Goal: Task Accomplishment & Management: Use online tool/utility

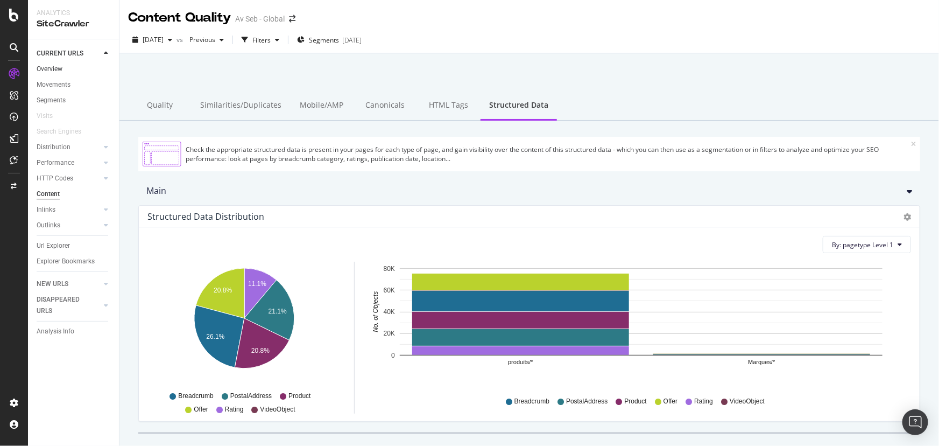
drag, startPoint x: 56, startPoint y: 67, endPoint x: 69, endPoint y: 66, distance: 13.5
click at [56, 67] on div "Overview" at bounding box center [50, 69] width 26 height 11
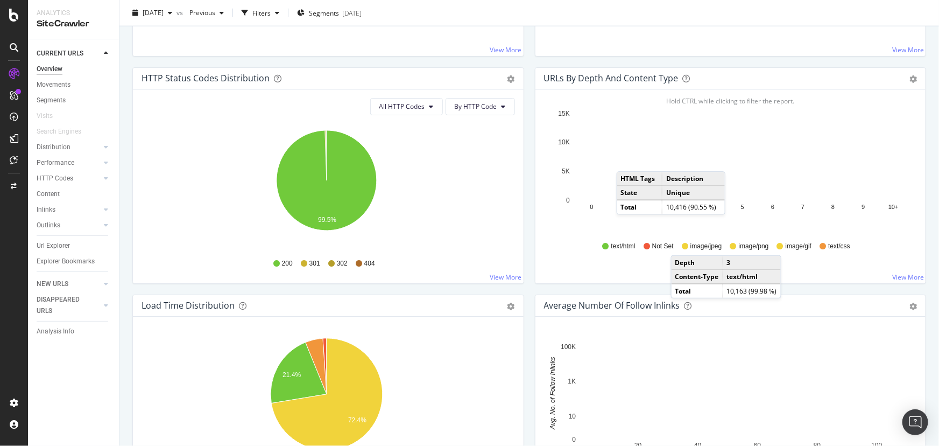
scroll to position [587, 0]
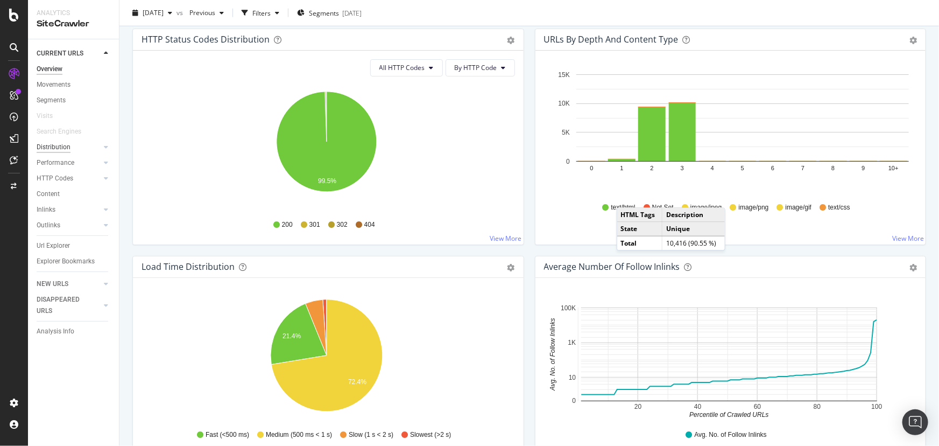
click at [55, 145] on div "Distribution" at bounding box center [54, 147] width 34 height 11
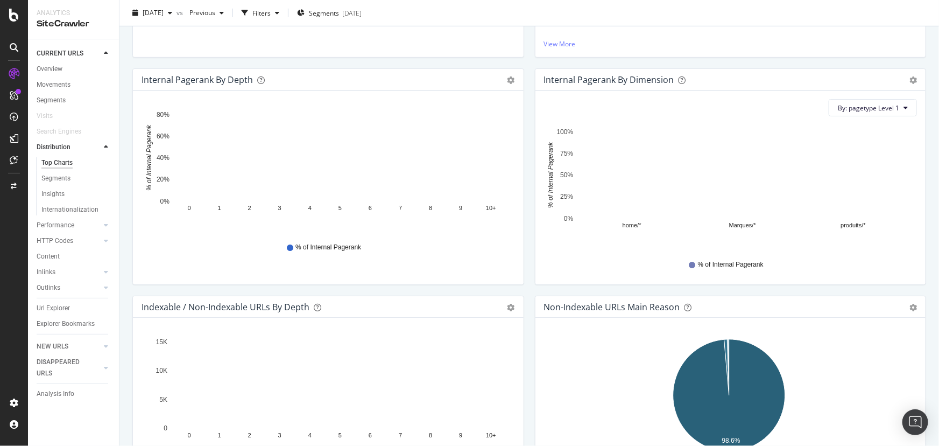
scroll to position [391, 0]
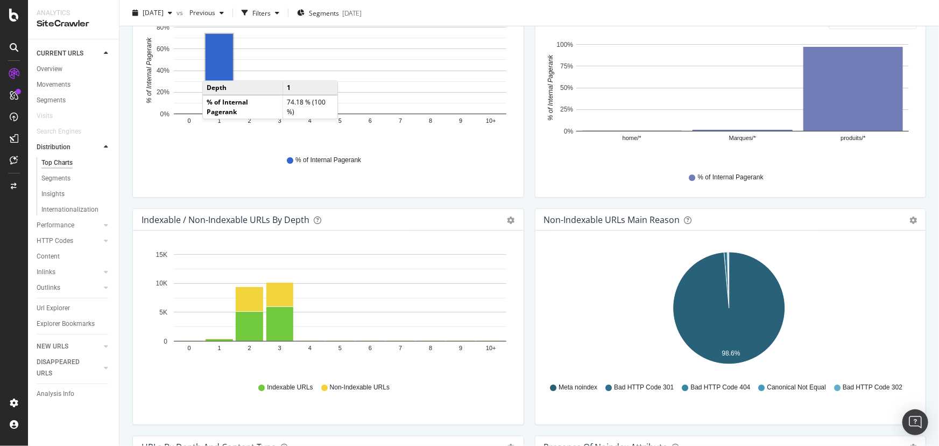
click at [213, 69] on rect "A chart." at bounding box center [219, 74] width 27 height 80
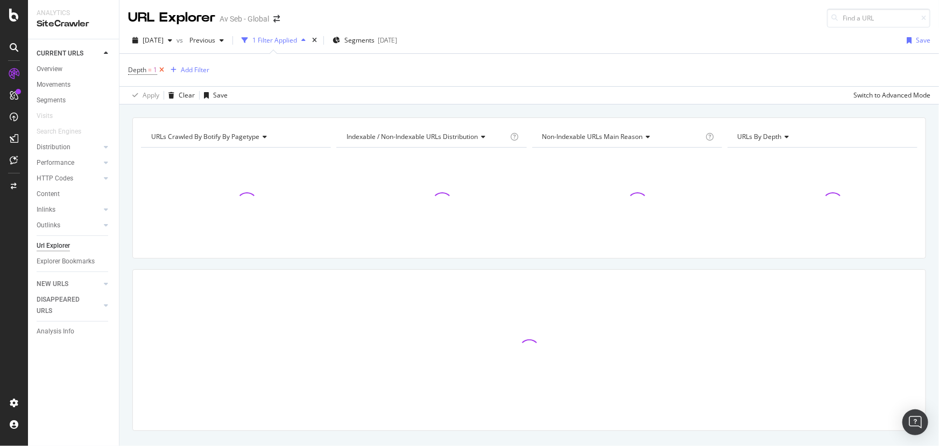
click at [163, 68] on icon at bounding box center [161, 70] width 9 height 11
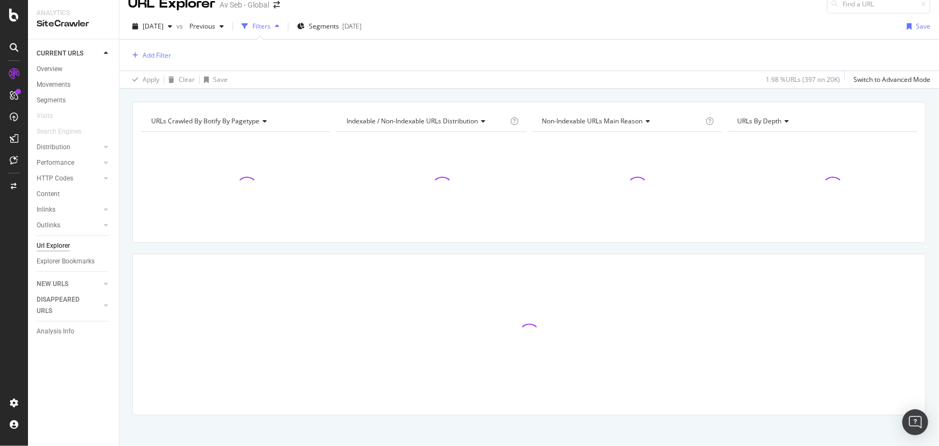
scroll to position [20, 0]
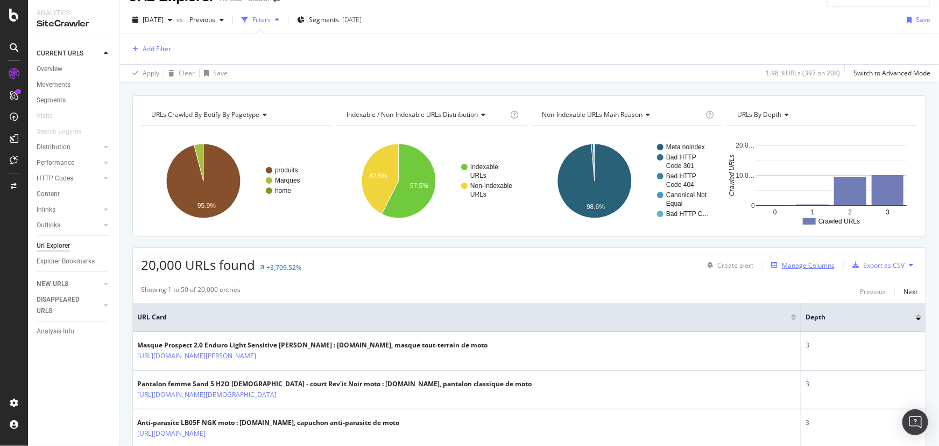
click at [786, 270] on div "Manage Columns" at bounding box center [801, 265] width 68 height 12
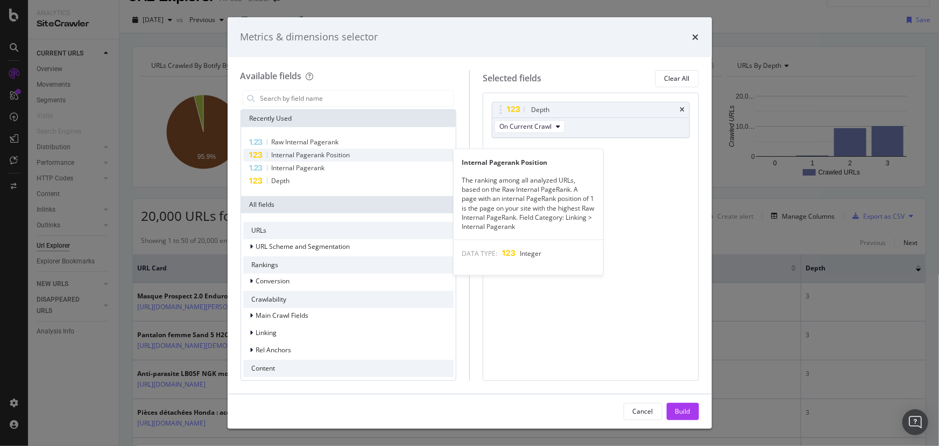
click at [305, 157] on span "Internal Pagerank Position" at bounding box center [311, 154] width 79 height 9
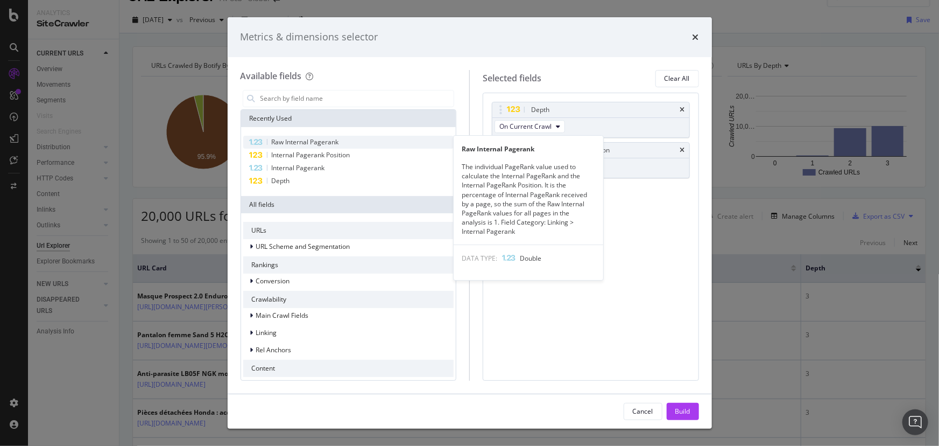
click at [305, 144] on span "Raw Internal Pagerank" at bounding box center [305, 141] width 67 height 9
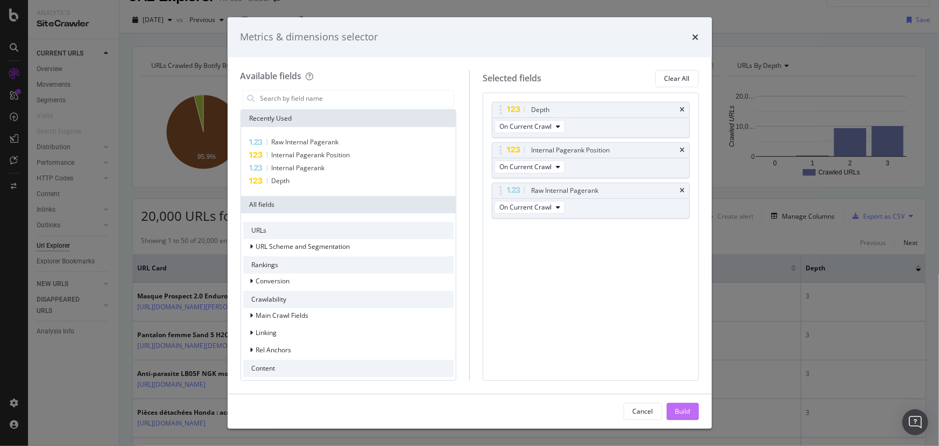
click at [682, 410] on div "Build" at bounding box center [682, 410] width 15 height 9
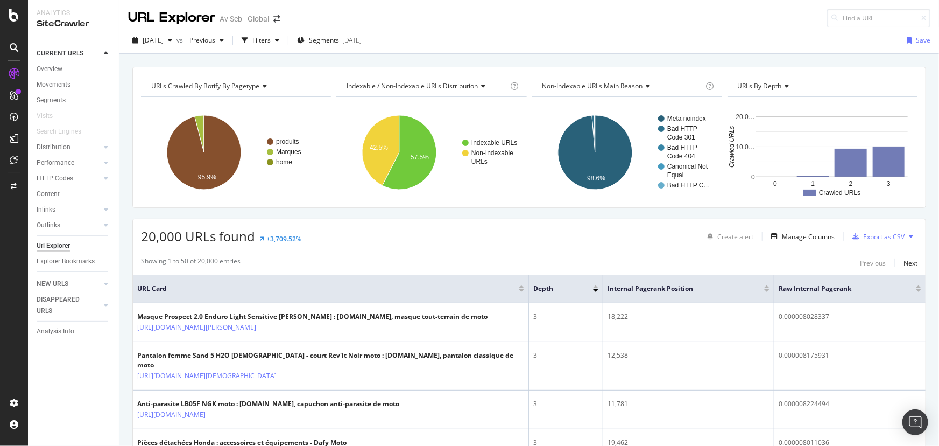
click at [764, 286] on div at bounding box center [766, 286] width 5 height 3
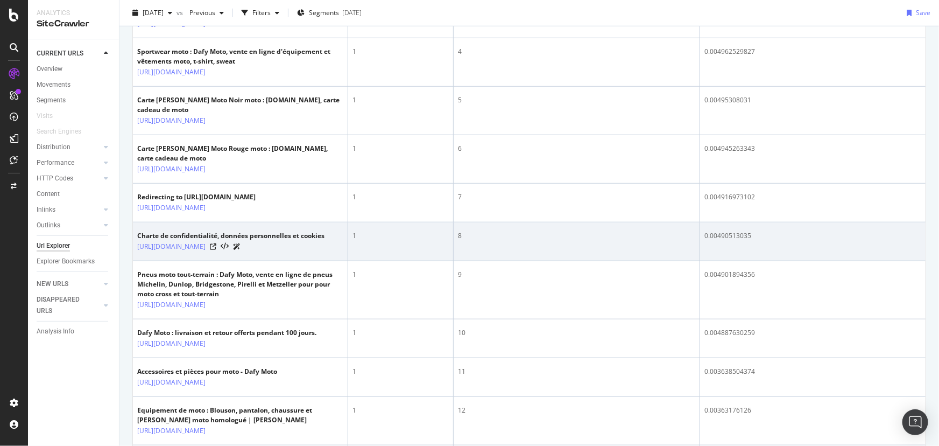
scroll to position [440, 0]
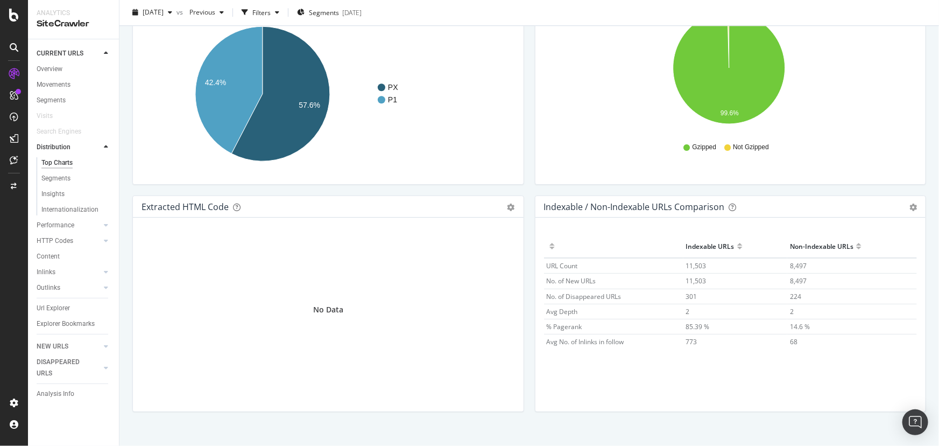
scroll to position [1553, 0]
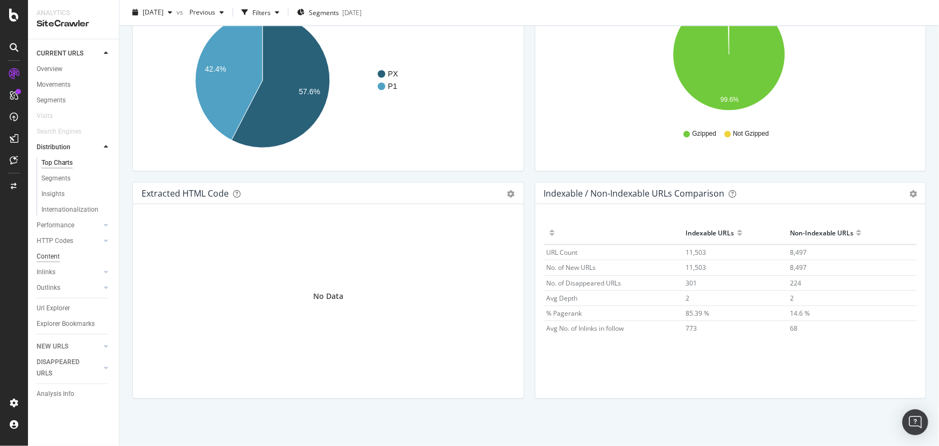
click at [53, 255] on div "Content" at bounding box center [48, 256] width 23 height 11
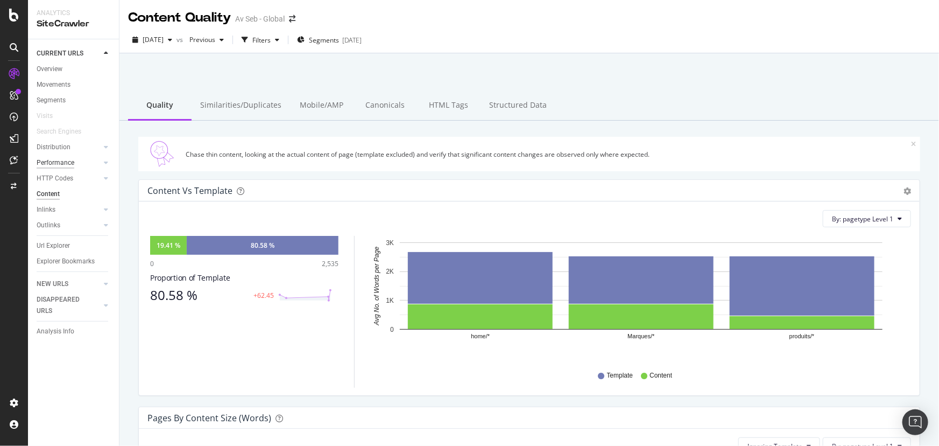
click at [57, 160] on div "Performance" at bounding box center [56, 162] width 38 height 11
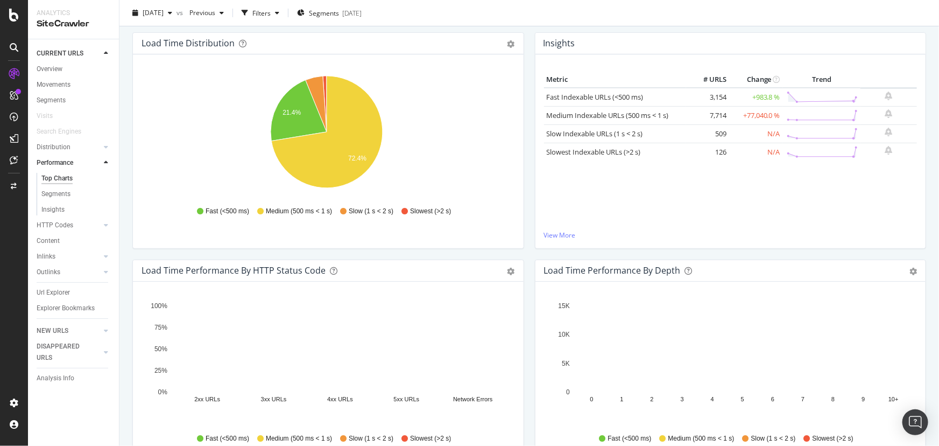
scroll to position [293, 0]
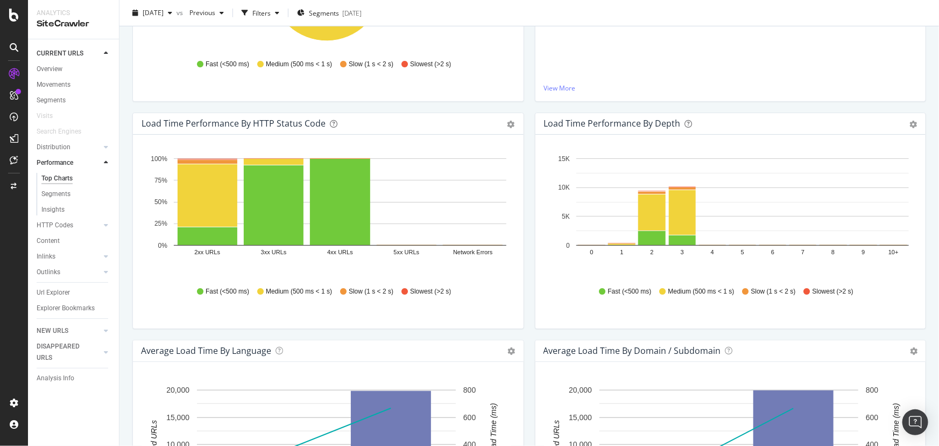
drag, startPoint x: 43, startPoint y: 239, endPoint x: 129, endPoint y: 254, distance: 86.8
click at [44, 239] on div "Content" at bounding box center [48, 240] width 23 height 11
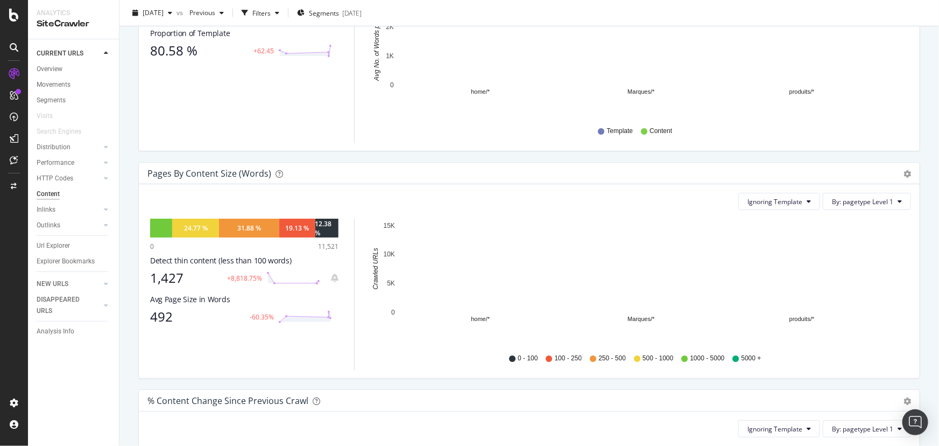
scroll to position [48, 0]
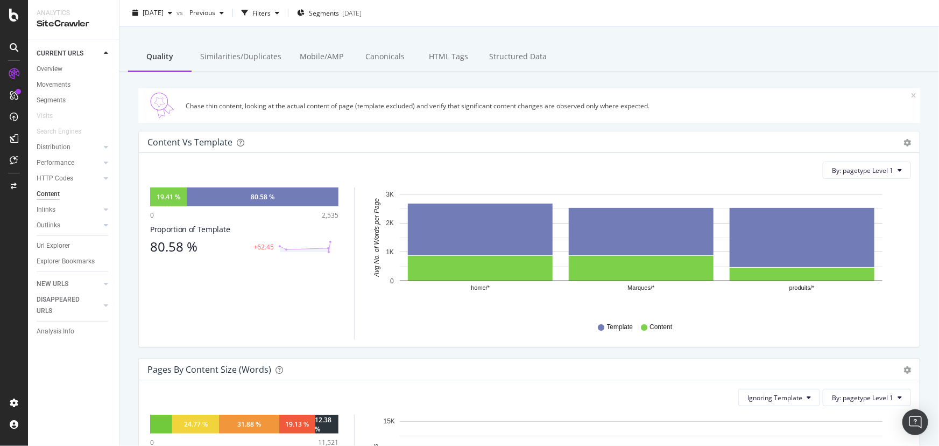
drag, startPoint x: 227, startPoint y: 54, endPoint x: 322, endPoint y: 258, distance: 225.4
click at [227, 54] on div "Similarities/Duplicates" at bounding box center [241, 58] width 98 height 30
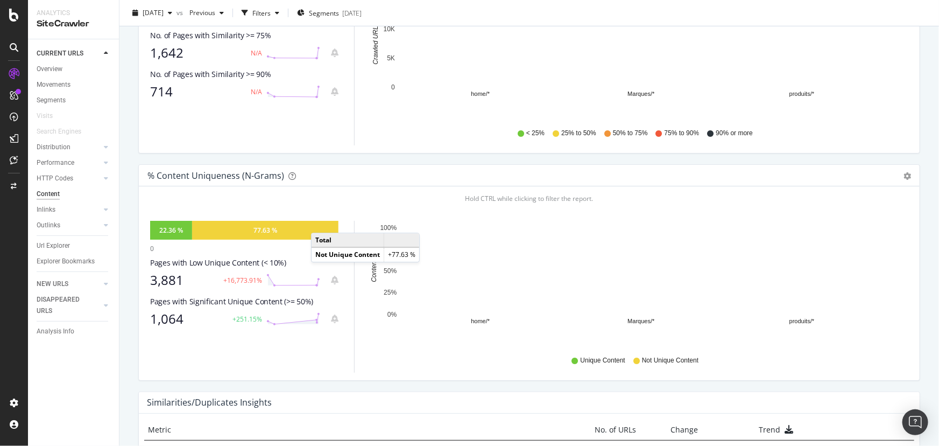
scroll to position [293, 0]
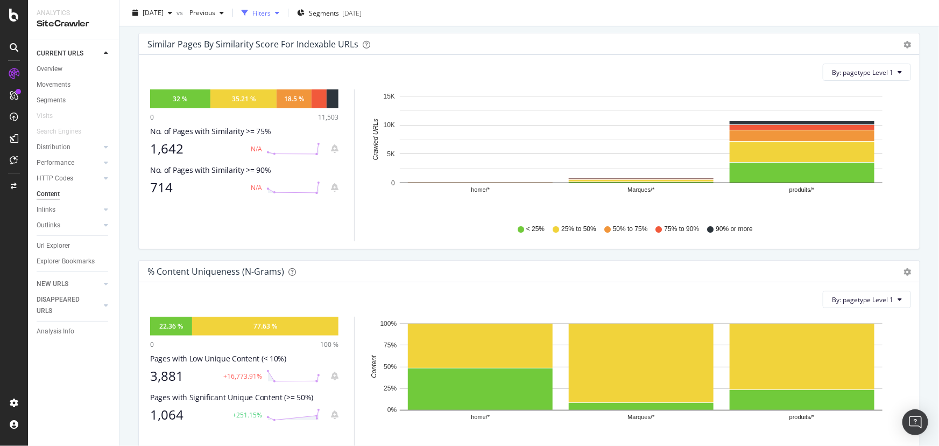
click at [271, 10] on div "Filters" at bounding box center [261, 12] width 18 height 9
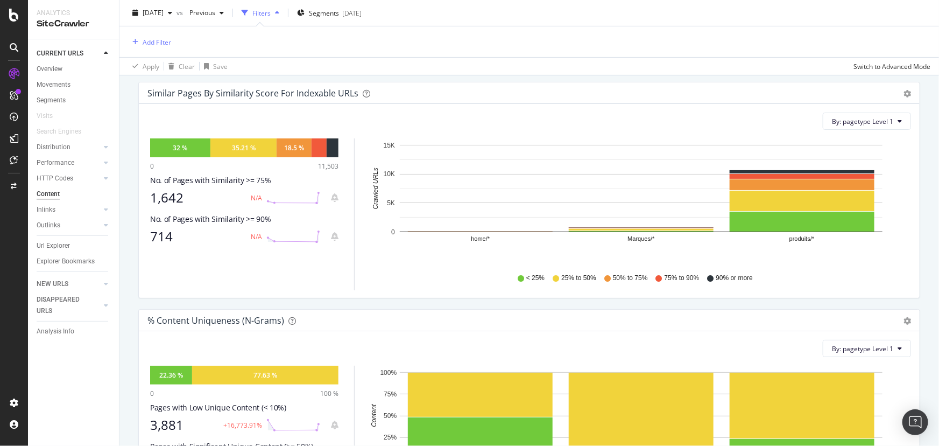
scroll to position [195, 0]
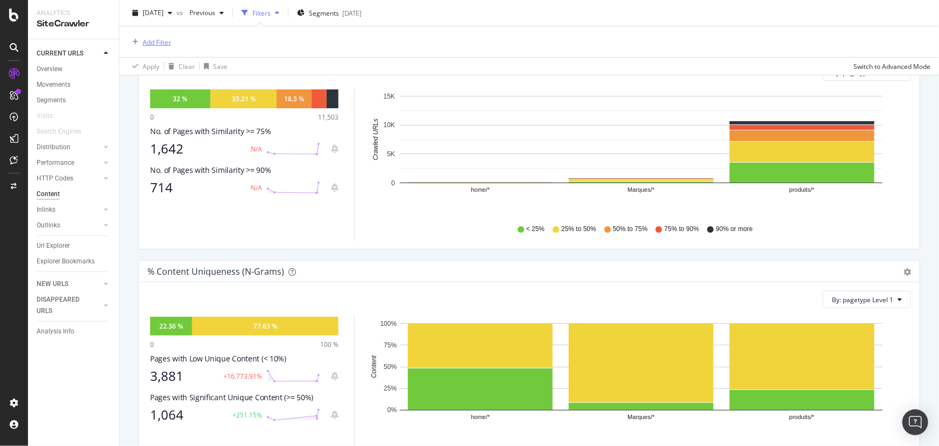
click at [161, 44] on div "Add Filter" at bounding box center [157, 41] width 29 height 9
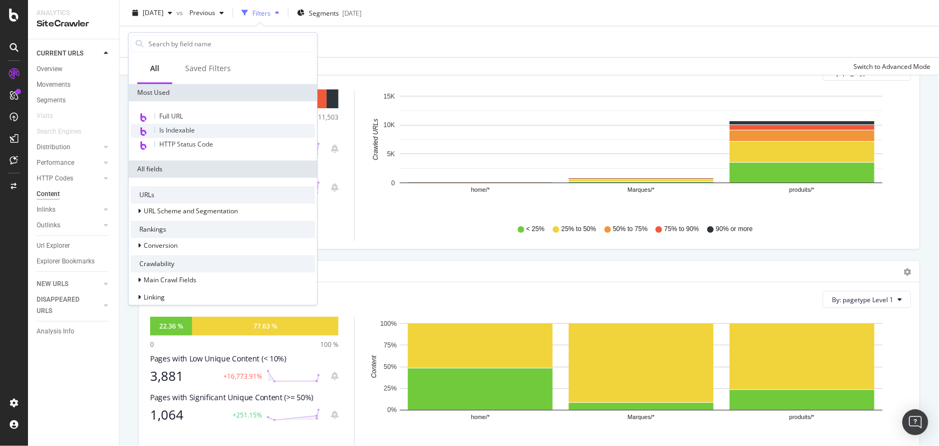
click at [172, 126] on span "Is Indexable" at bounding box center [177, 129] width 36 height 9
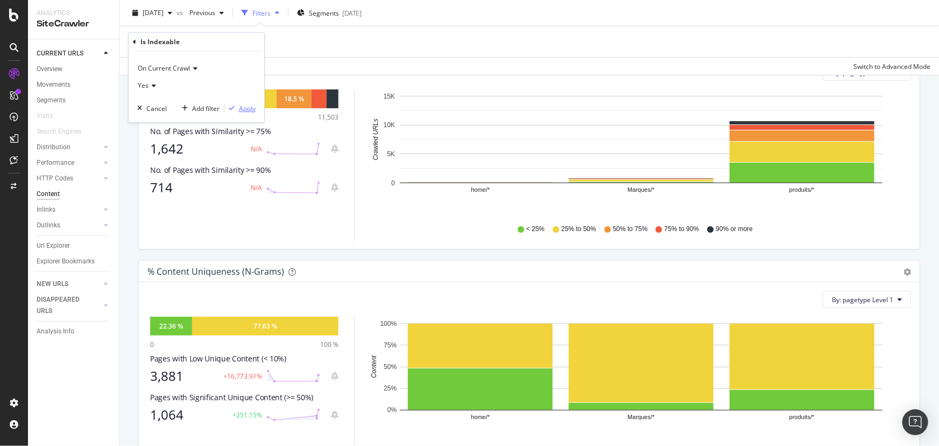
click at [248, 108] on div "Apply" at bounding box center [247, 108] width 17 height 9
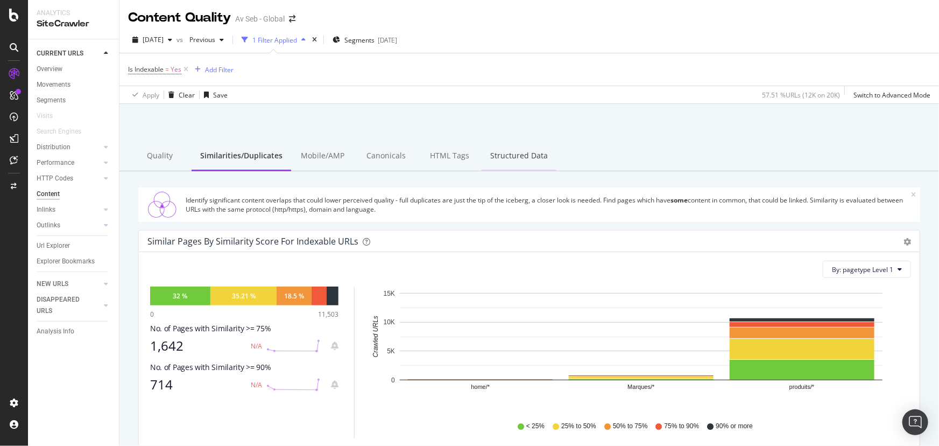
drag, startPoint x: 447, startPoint y: 157, endPoint x: 502, endPoint y: 156, distance: 54.9
click at [447, 157] on div "HTML Tags" at bounding box center [450, 157] width 64 height 30
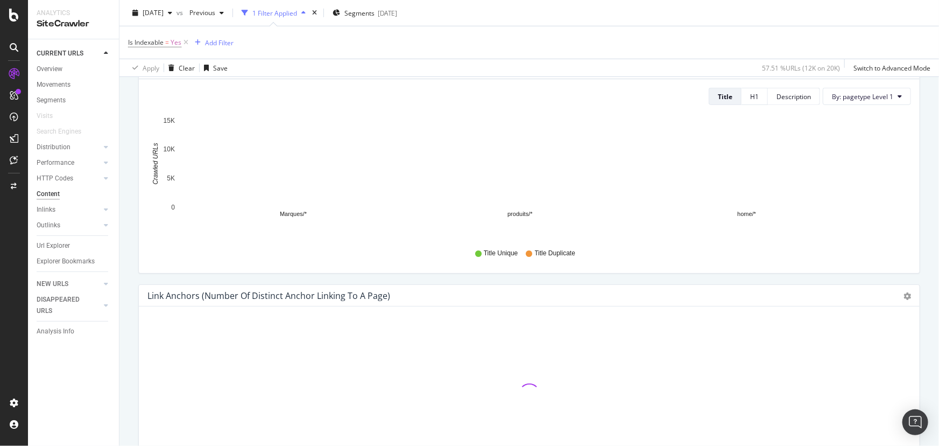
scroll to position [538, 0]
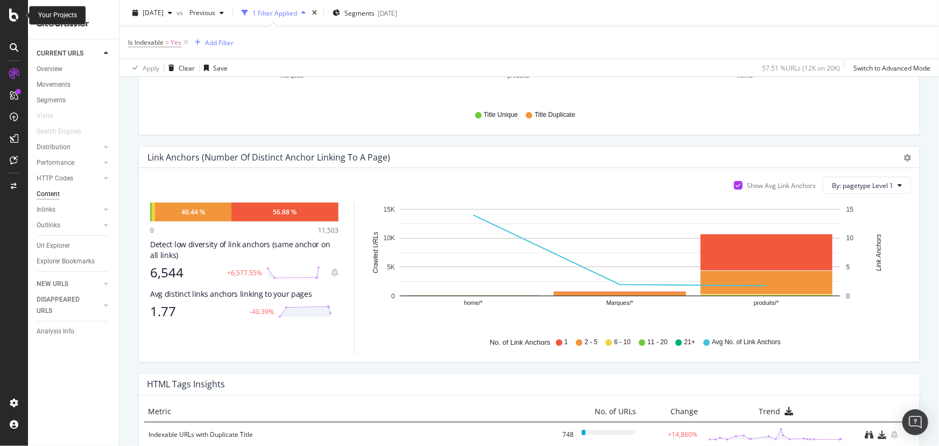
click at [13, 12] on icon at bounding box center [14, 15] width 10 height 13
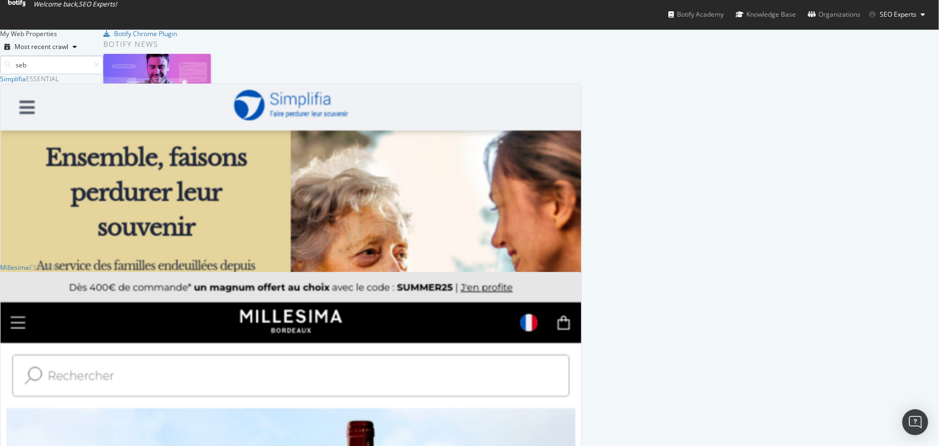
scroll to position [181, 574]
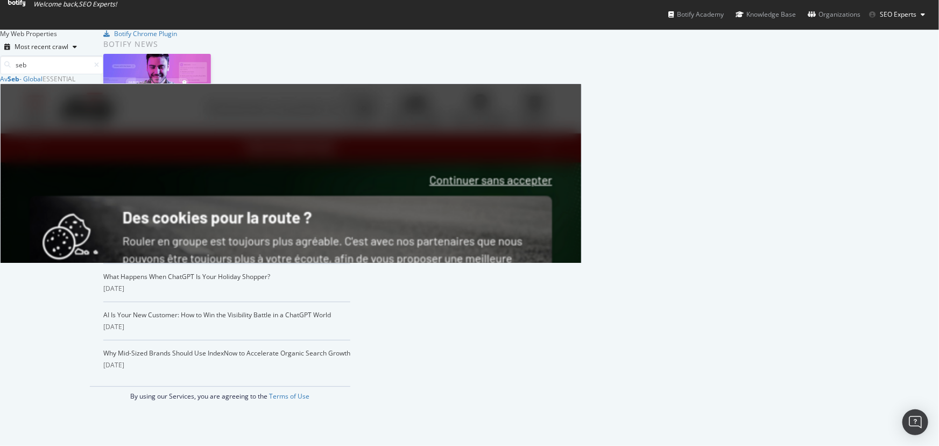
type input "seb"
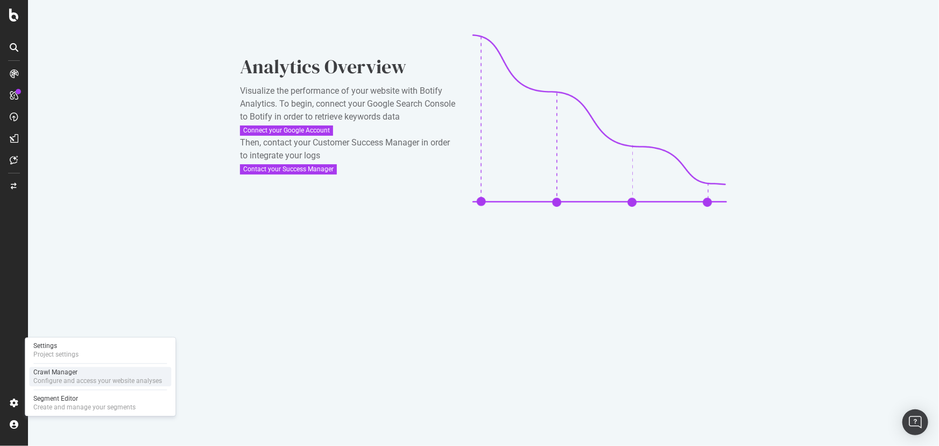
click at [66, 378] on div "Configure and access your website analyses" at bounding box center [97, 381] width 129 height 9
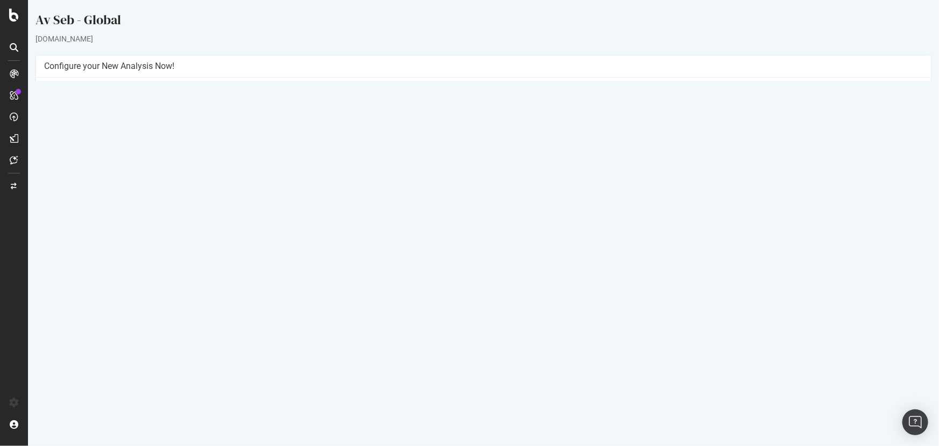
scroll to position [48, 0]
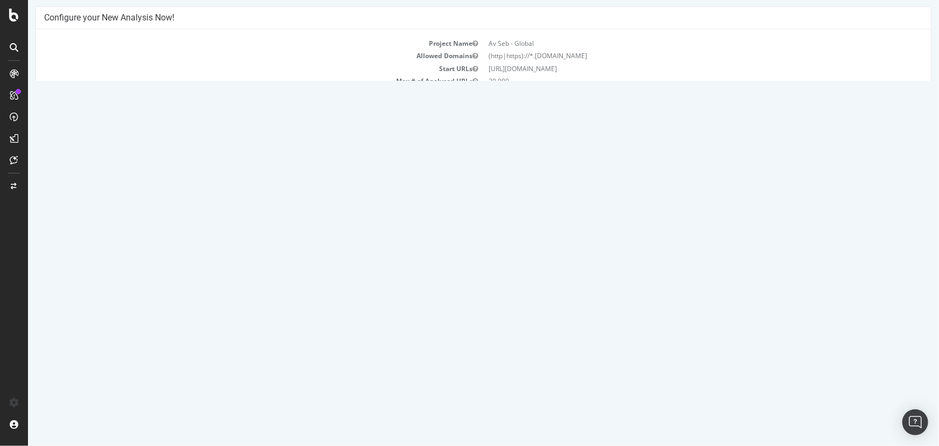
click at [876, 294] on icon at bounding box center [878, 294] width 7 height 8
click at [854, 310] on link "Add name" at bounding box center [839, 309] width 86 height 15
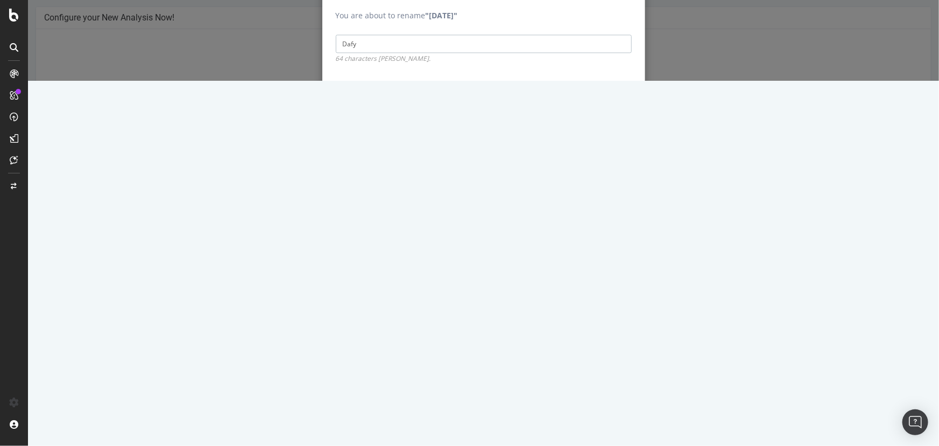
type input "Dafy"
click at [608, 103] on input "Save" at bounding box center [614, 94] width 33 height 17
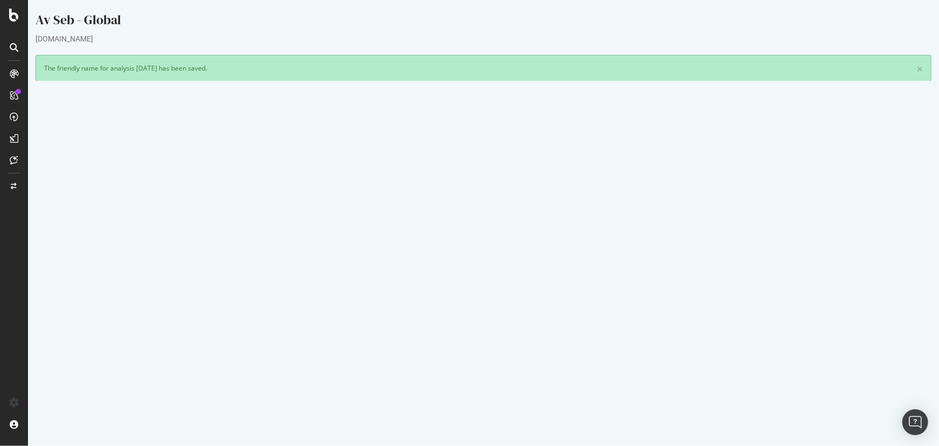
scroll to position [0, 0]
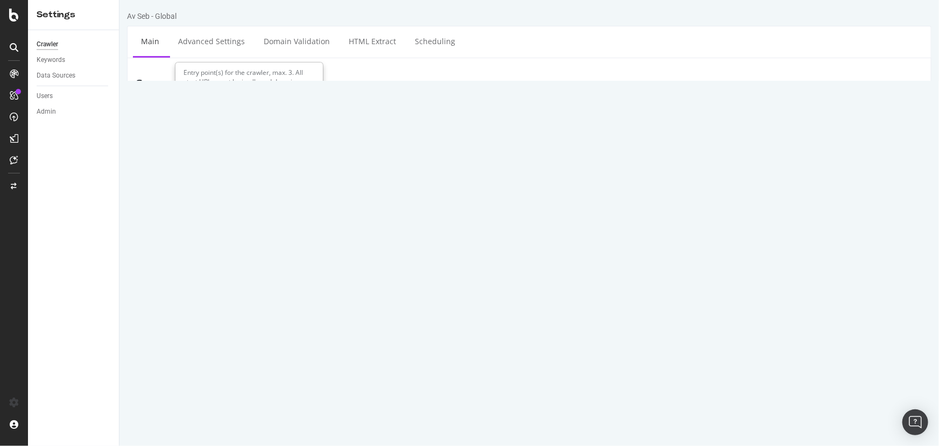
drag, startPoint x: 382, startPoint y: 134, endPoint x: 242, endPoint y: 137, distance: 139.9
click at [242, 137] on div "Start URLs [URL][DOMAIN_NAME]" at bounding box center [528, 148] width 803 height 35
paste textarea "bde-sports"
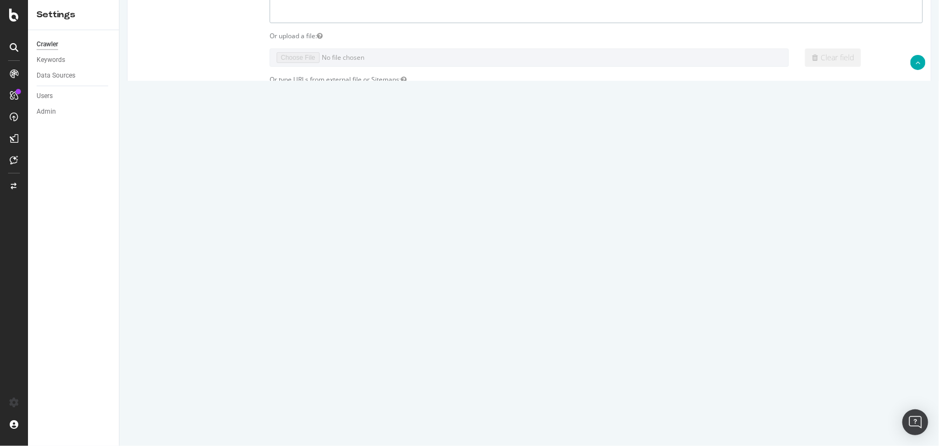
scroll to position [146, 0]
type textarea "[URL][DOMAIN_NAME]"
drag, startPoint x: 469, startPoint y: 237, endPoint x: 386, endPoint y: 236, distance: 82.9
click at [386, 236] on div "HTTP HTTPS HTTP + HTTPS [DOMAIN_NAME] and Subdomains User Agent: Mobile Desktop…" at bounding box center [596, 242] width 664 height 30
paste input "[URL][DOMAIN_NAME]"
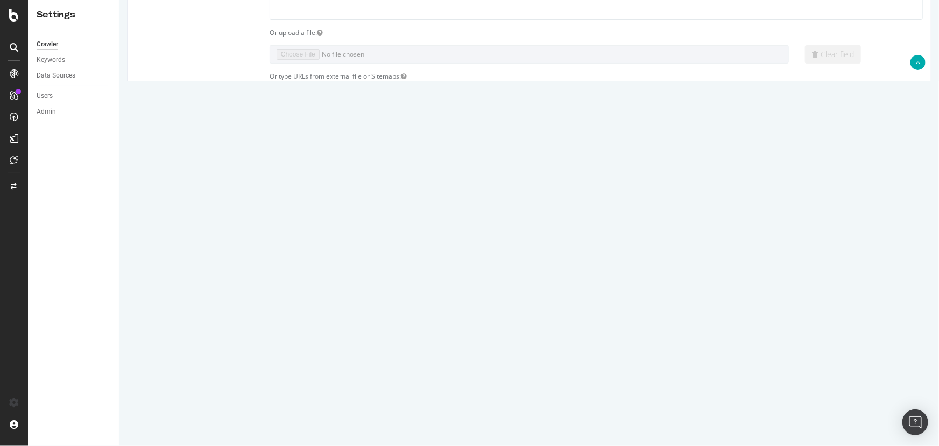
drag, startPoint x: 449, startPoint y: 236, endPoint x: 379, endPoint y: 237, distance: 70.5
click at [379, 237] on div "HTTP HTTPS HTTP + HTTPS [URL][DOMAIN_NAME] and Subdomains User Agent: Mobile De…" at bounding box center [596, 242] width 664 height 30
click at [514, 233] on input "[DOMAIN_NAME][URL]" at bounding box center [484, 236] width 156 height 18
type input "[DOMAIN_NAME]"
click at [661, 284] on div at bounding box center [622, 281] width 100 height 17
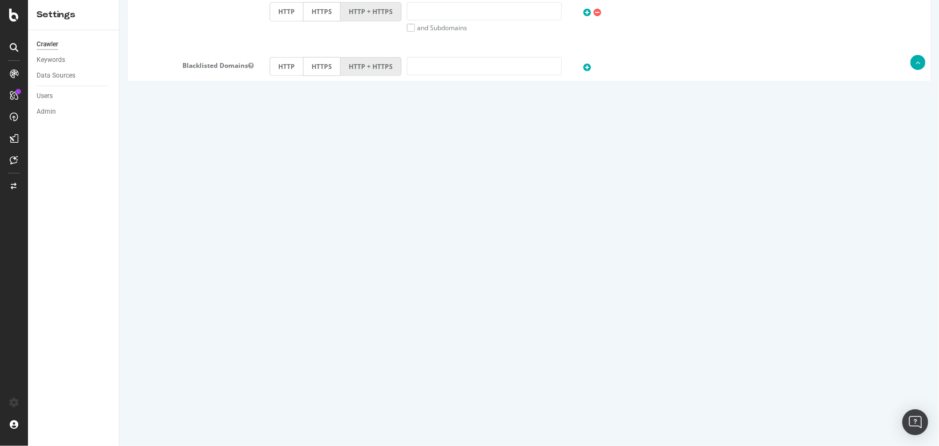
scroll to position [436, 0]
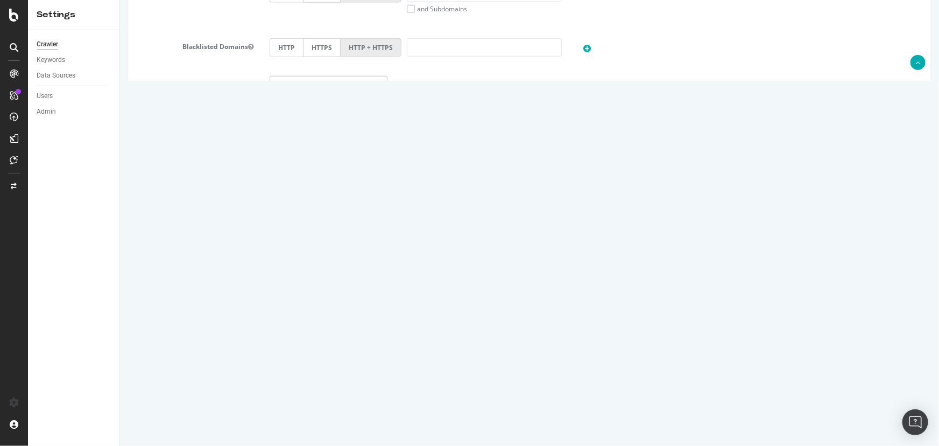
click at [547, 410] on input "Save & Back to Project" at bounding box center [542, 412] width 78 height 16
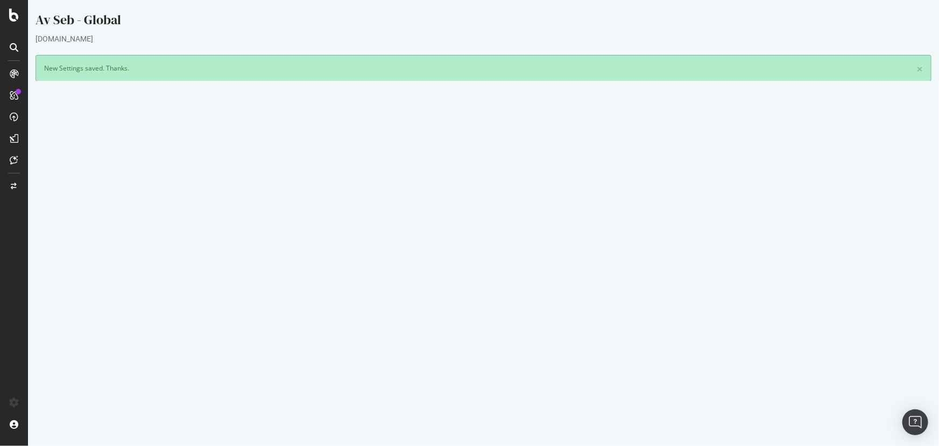
click at [470, 323] on button "Yes! Start Now" at bounding box center [469, 324] width 67 height 17
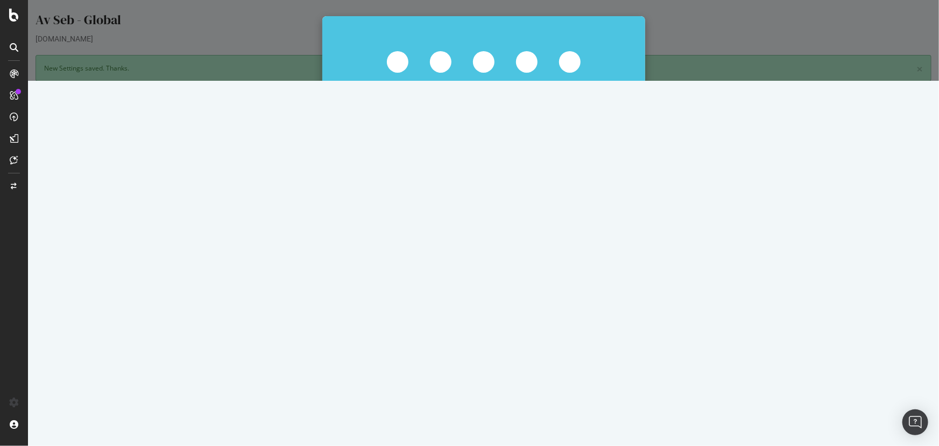
click at [504, 232] on button "Start Now Anyway" at bounding box center [503, 231] width 74 height 18
